Goal: Navigation & Orientation: Find specific page/section

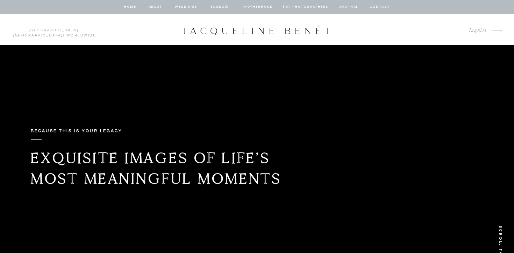
click at [185, 5] on nav "Weddings" at bounding box center [186, 7] width 24 height 6
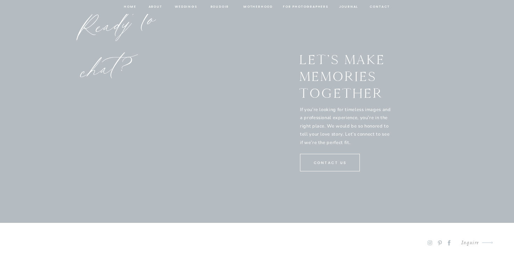
scroll to position [3776, 0]
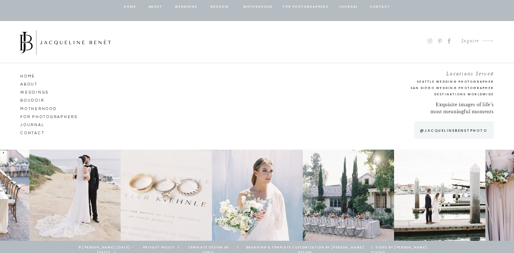
click at [30, 124] on nav "journal" at bounding box center [46, 124] width 52 height 6
click at [32, 132] on nav "CONTACT" at bounding box center [40, 132] width 40 height 6
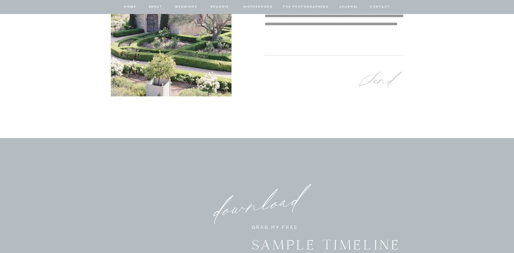
scroll to position [515, 0]
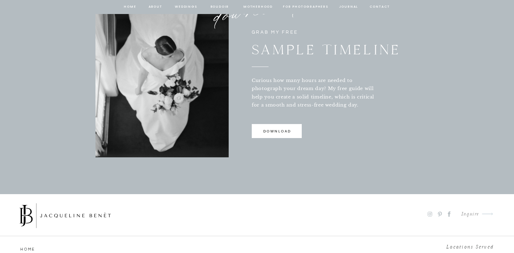
click at [279, 132] on p "download" at bounding box center [277, 132] width 49 height 9
click at [315, 7] on nav "for photographers" at bounding box center [305, 7] width 45 height 6
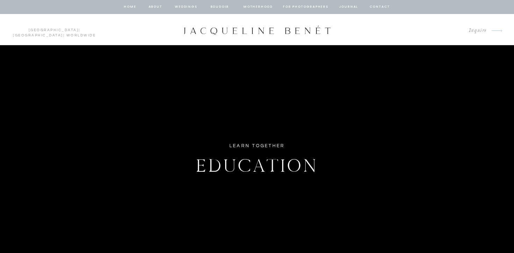
click at [130, 5] on nav "home" at bounding box center [130, 7] width 13 height 6
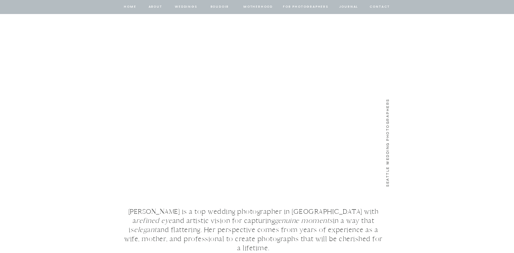
scroll to position [1014, 0]
